Goal: Transaction & Acquisition: Purchase product/service

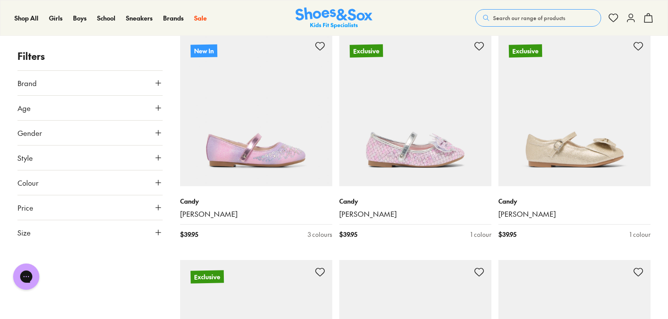
scroll to position [394, 0]
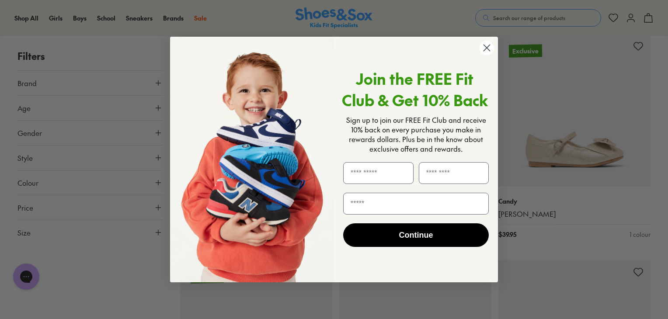
click at [486, 47] on icon "Close dialog" at bounding box center [487, 48] width 6 height 6
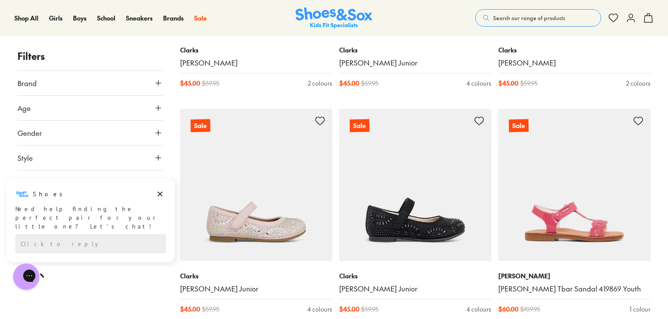
scroll to position [2143, 0]
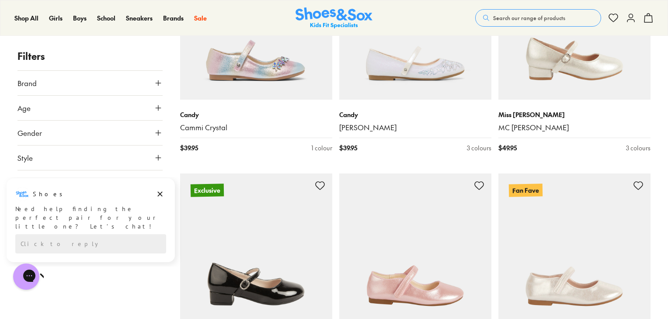
scroll to position [1006, 0]
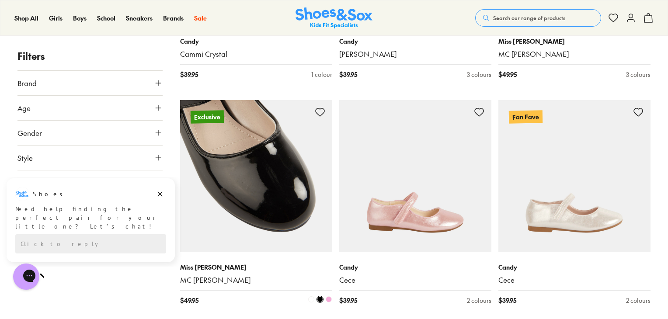
click at [276, 195] on img at bounding box center [256, 176] width 152 height 152
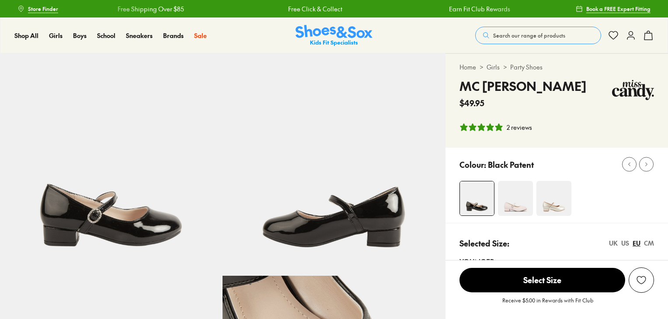
select select "*"
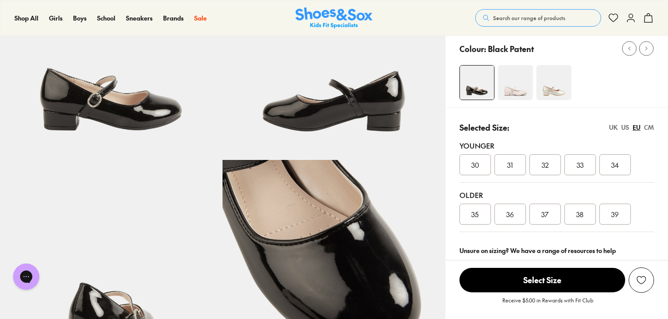
scroll to position [131, 0]
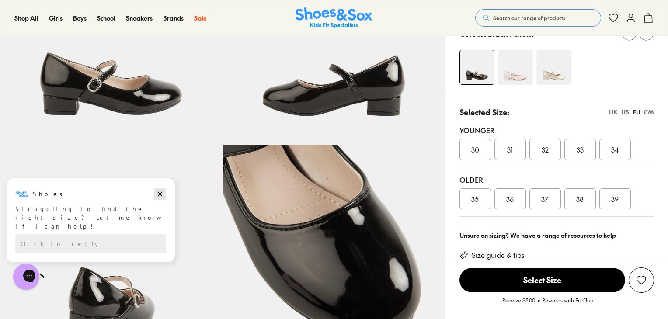
click at [164, 193] on icon "Dismiss campaign" at bounding box center [160, 194] width 9 height 10
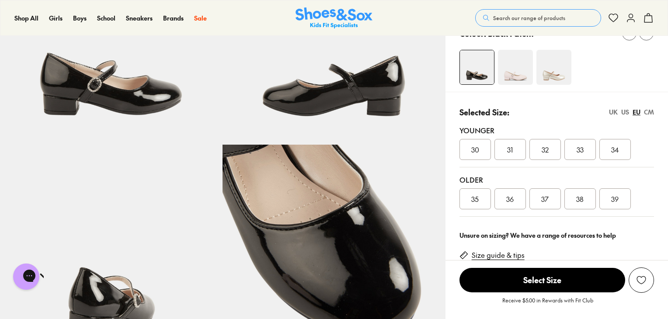
click at [96, 88] on img at bounding box center [111, 33] width 223 height 223
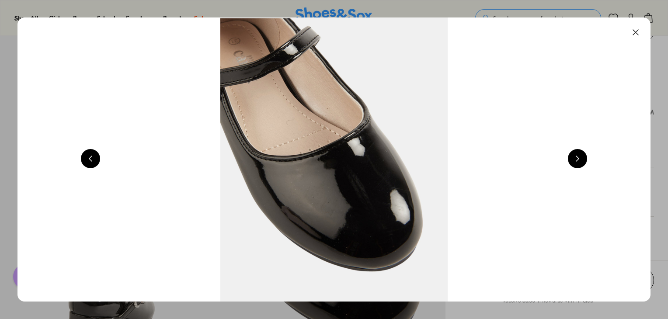
scroll to position [0, 637]
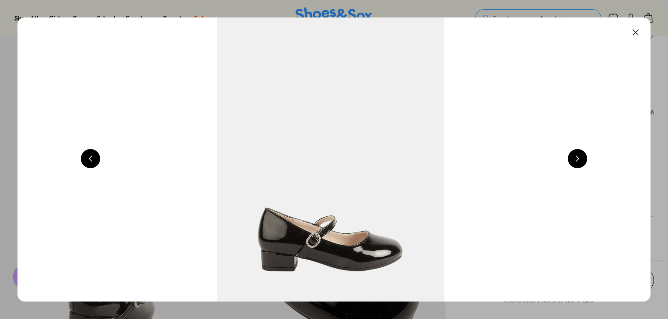
click at [582, 160] on button at bounding box center [577, 158] width 19 height 19
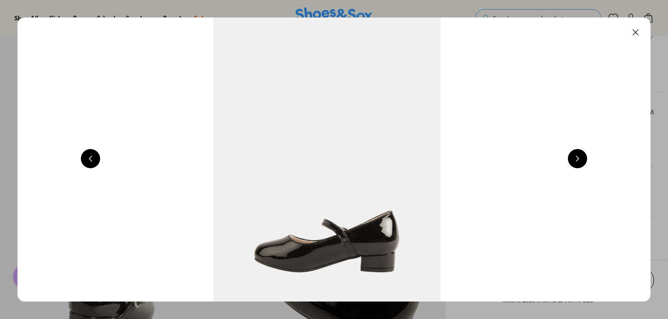
click at [582, 161] on button at bounding box center [577, 158] width 19 height 19
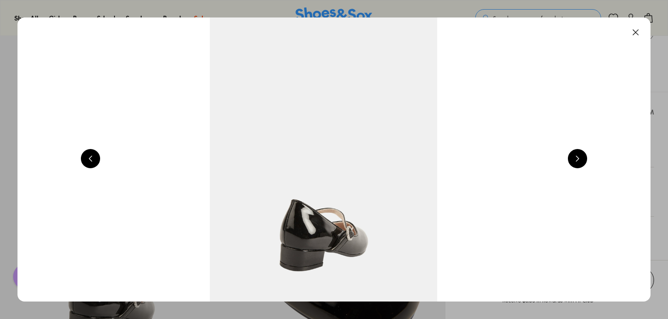
click at [582, 161] on button at bounding box center [577, 158] width 19 height 19
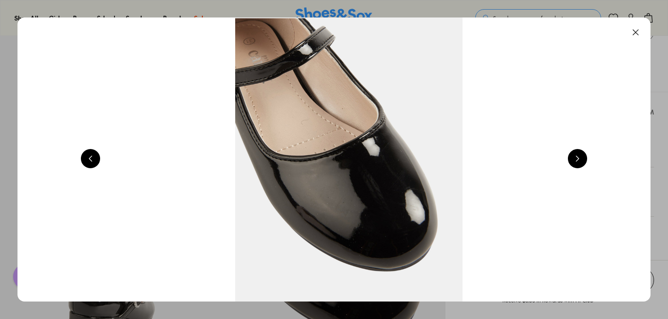
scroll to position [0, 2548]
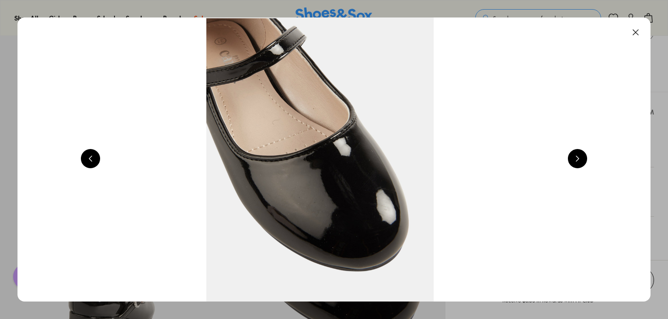
click at [639, 32] on button at bounding box center [635, 32] width 19 height 19
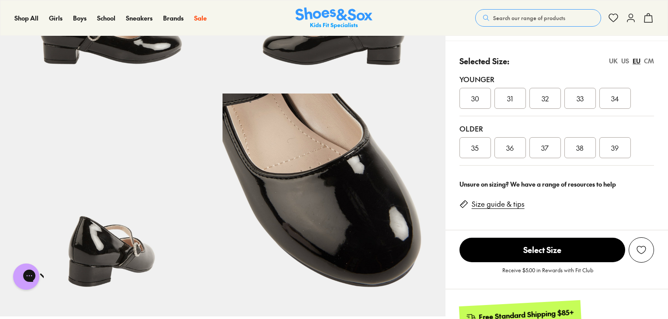
scroll to position [131, 0]
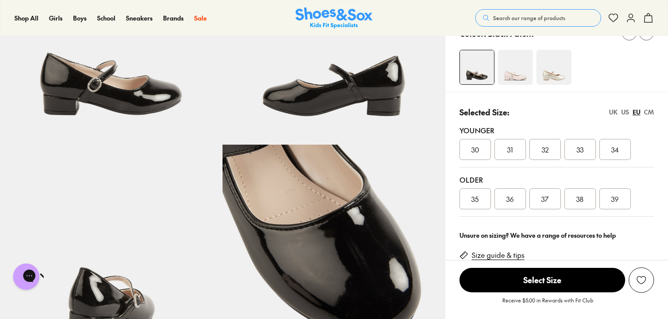
click at [623, 111] on div "US" at bounding box center [626, 112] width 8 height 9
click at [591, 156] on div "2" at bounding box center [580, 149] width 31 height 21
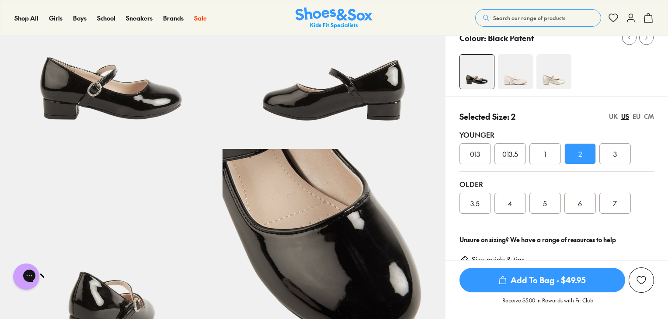
scroll to position [131, 0]
